Goal: Task Accomplishment & Management: Manage account settings

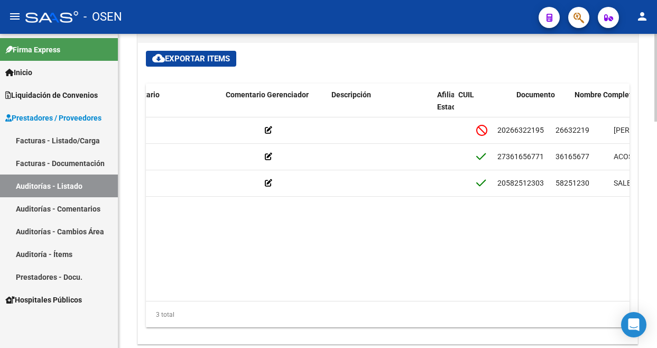
scroll to position [0, 449]
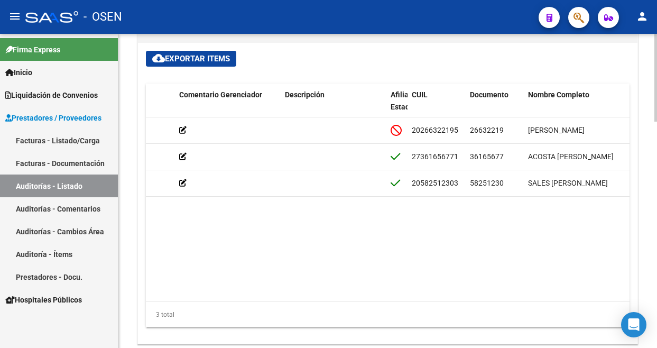
click at [301, 262] on datatable-body "162310 D18 - ACTIVA SALUD $ 208.860,00 $ 208.860,00 $ 0,00 20266322195 26632219…" at bounding box center [388, 208] width 484 height 183
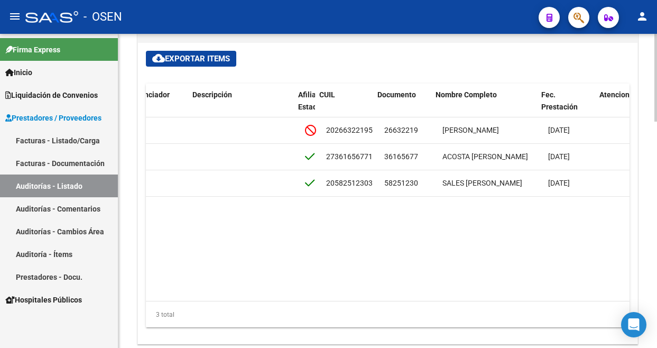
scroll to position [0, 525]
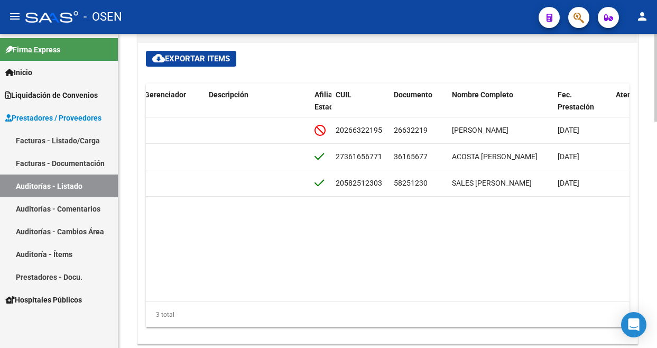
click at [338, 273] on datatable-body "162310 D18 - ACTIVA SALUD $ 208.860,00 $ 208.860,00 $ 0,00 20266322195 26632219…" at bounding box center [388, 208] width 484 height 183
click at [325, 229] on datatable-body "162310 D18 - ACTIVA SALUD $ 208.860,00 $ 208.860,00 $ 0,00 20266322195 26632219…" at bounding box center [388, 208] width 484 height 183
click at [348, 251] on datatable-body "162310 D18 - ACTIVA SALUD $ 208.860,00 $ 208.860,00 $ 0,00 20266322195 26632219…" at bounding box center [388, 208] width 484 height 183
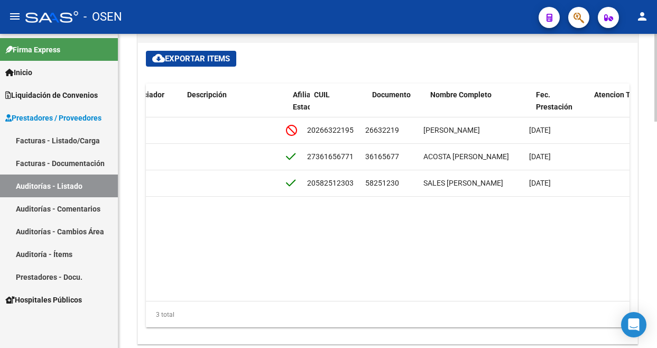
scroll to position [0, 510]
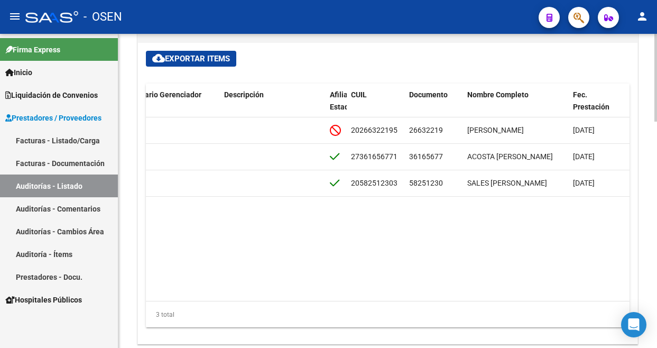
click at [252, 274] on datatable-body "162310 D18 - ACTIVA SALUD $ 208.860,00 $ 208.860,00 $ 0,00 20266322195 26632219…" at bounding box center [388, 208] width 484 height 183
click at [277, 279] on datatable-body "162310 D18 - ACTIVA SALUD $ 208.860,00 $ 208.860,00 $ 0,00 20266322195 26632219…" at bounding box center [388, 208] width 484 height 183
drag, startPoint x: 238, startPoint y: 240, endPoint x: 252, endPoint y: 229, distance: 17.3
click at [238, 240] on datatable-body "162310 D18 - ACTIVA SALUD $ 208.860,00 $ 208.860,00 $ 0,00 20266322195 26632219…" at bounding box center [388, 208] width 484 height 183
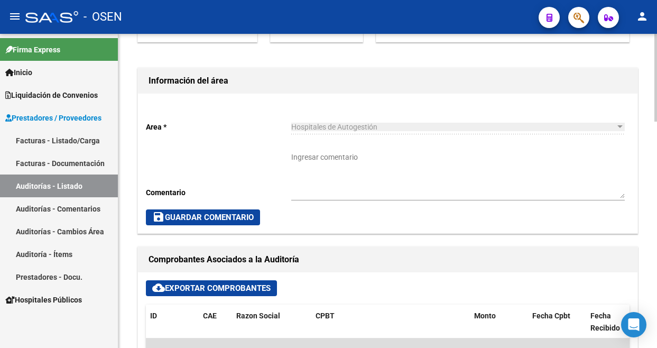
scroll to position [0, 0]
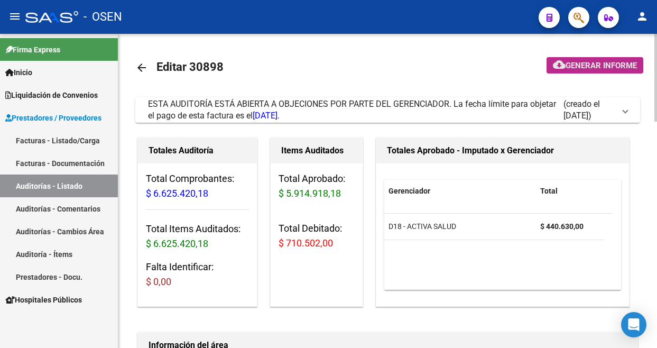
click at [579, 66] on span "Generar informe" at bounding box center [601, 66] width 71 height 10
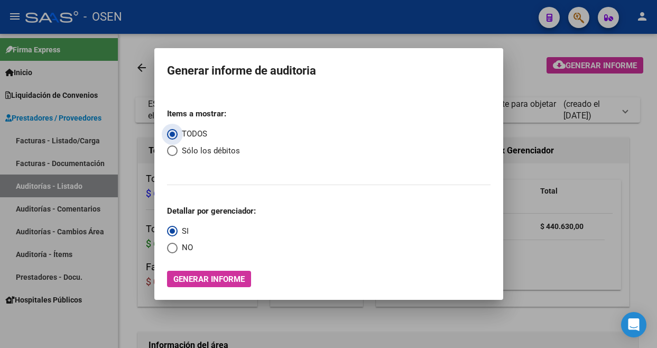
click at [298, 194] on div "Items a mostrar: TODOS Sólo los débitos Detallar por gerenciador: SI NO" at bounding box center [328, 177] width 323 height 154
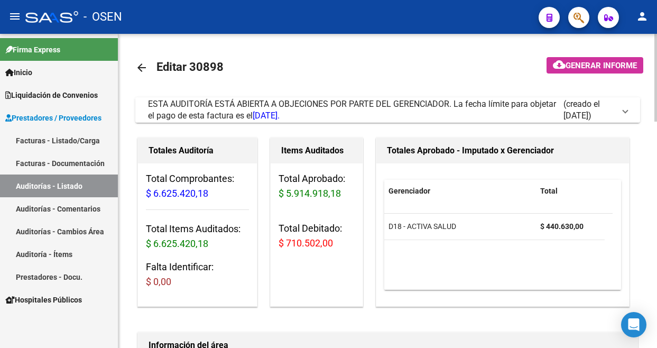
click at [595, 112] on span "(creado el [DATE])" at bounding box center [588, 109] width 51 height 23
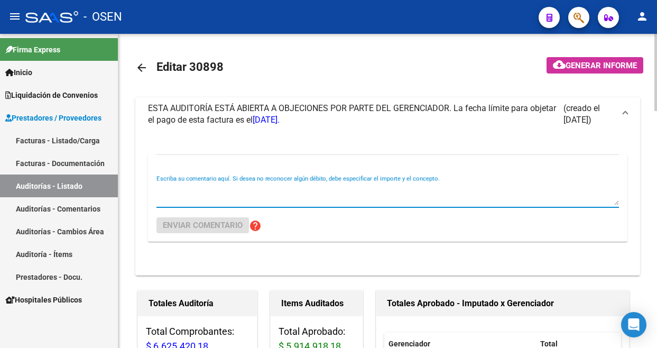
click at [207, 190] on textarea "Escriba su comentario aquí. Si desea no reconocer algún débito, debe especifica…" at bounding box center [387, 194] width 462 height 21
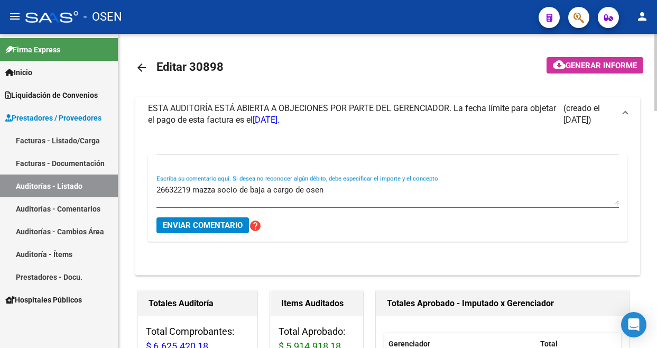
type textarea "26632219 mazza socio de baja a cargo de osen"
click at [226, 227] on span "Enviar comentario" at bounding box center [203, 225] width 80 height 10
